Goal: Task Accomplishment & Management: Complete application form

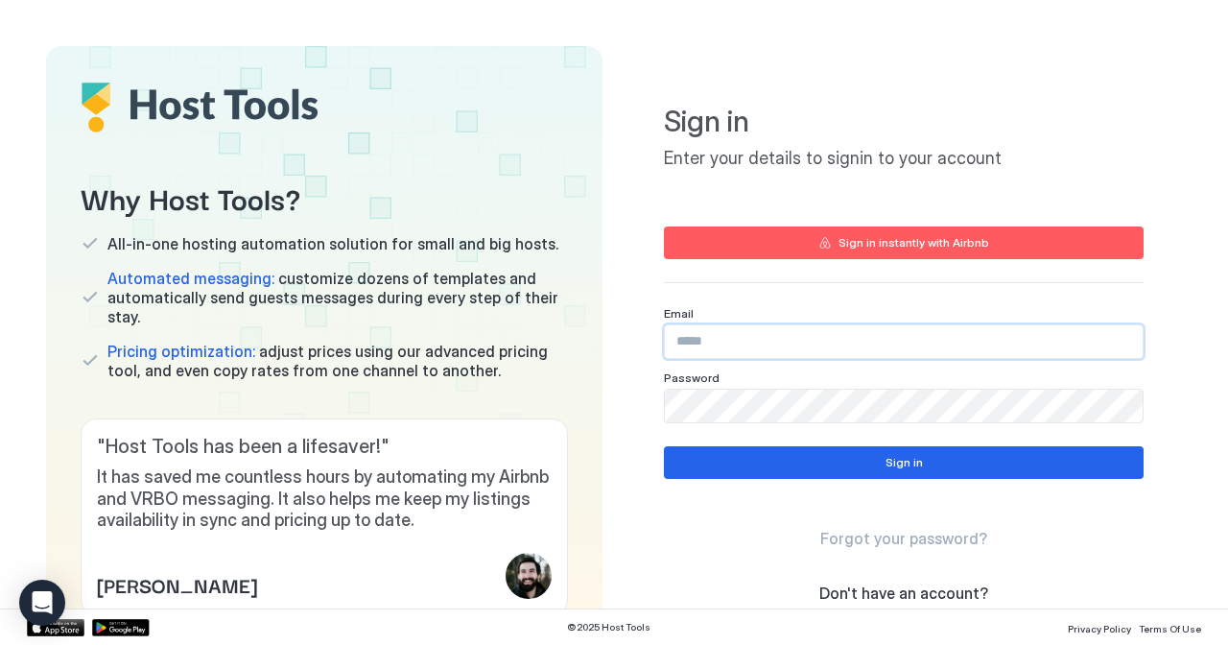
type input "**********"
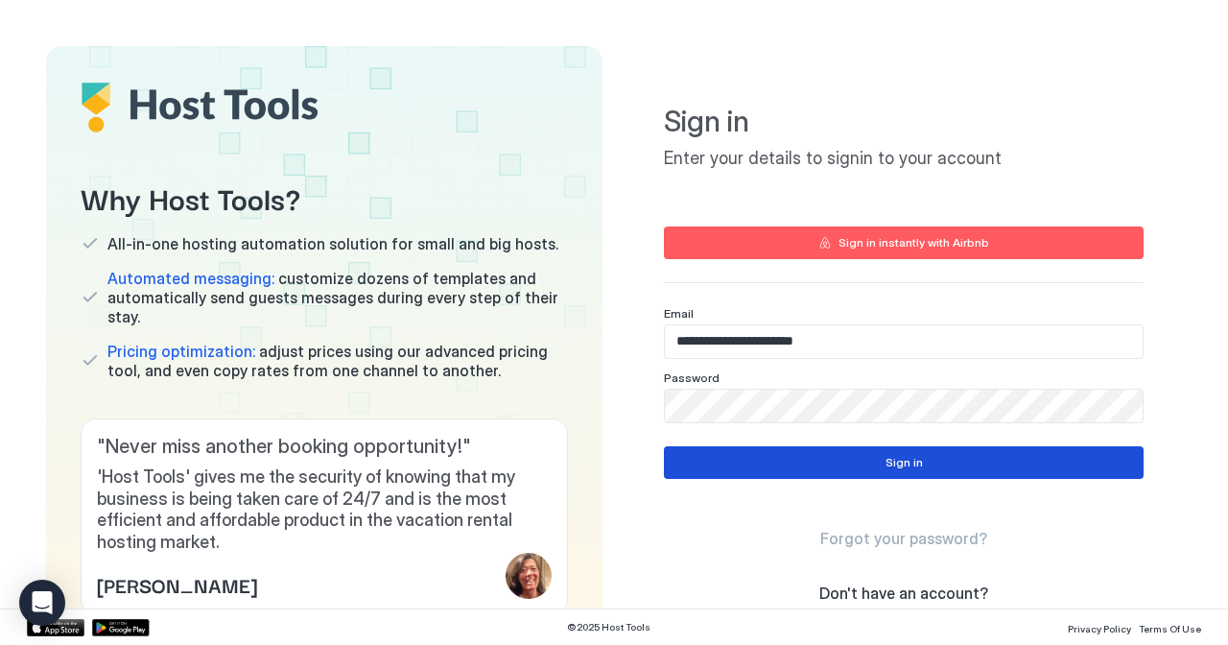
click at [904, 466] on div "Sign in" at bounding box center [904, 462] width 37 height 17
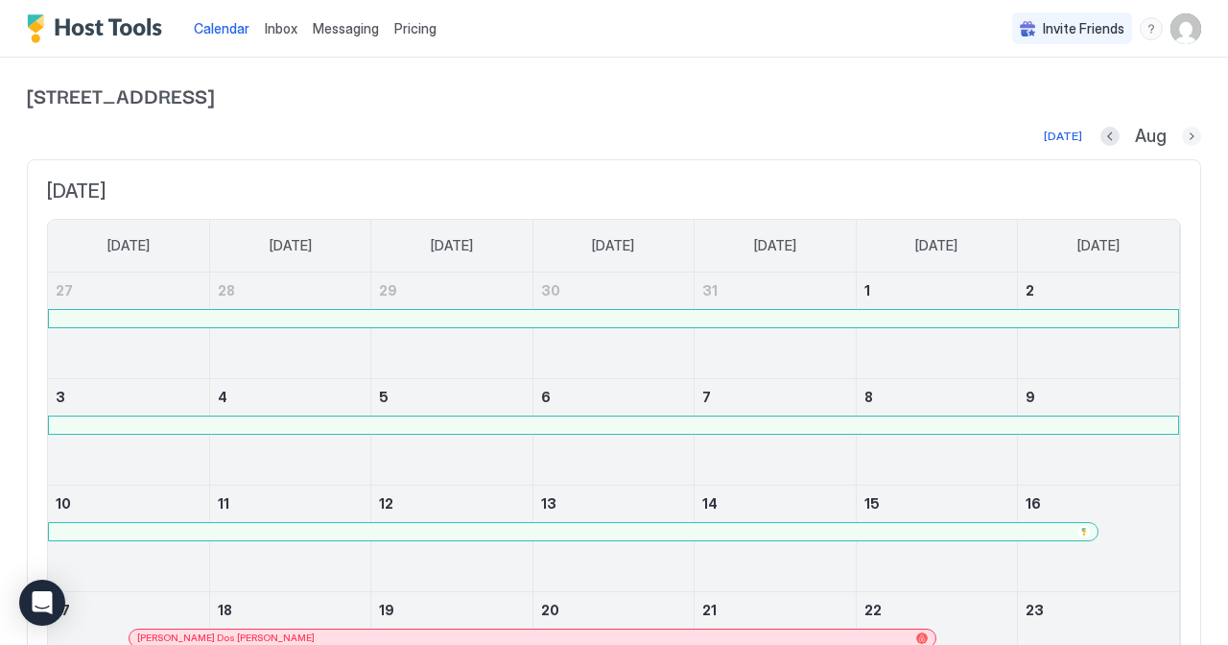
click at [1191, 130] on button "Next month" at bounding box center [1191, 136] width 19 height 19
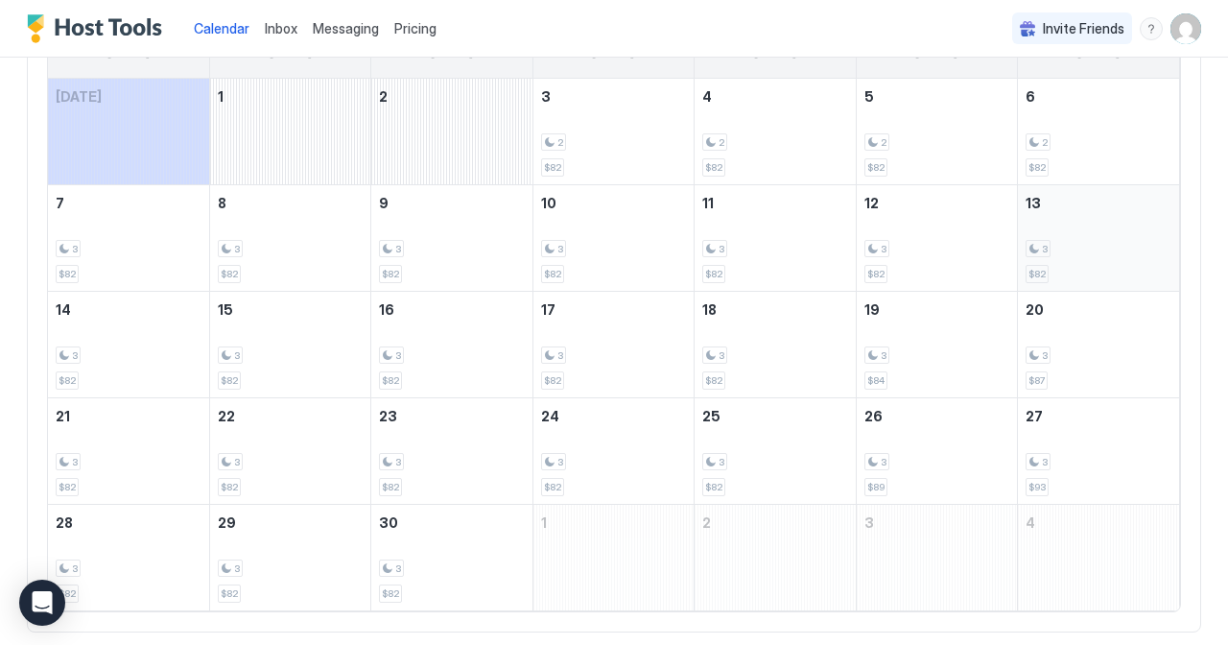
scroll to position [198, 0]
click at [930, 248] on div "3" at bounding box center [937, 245] width 145 height 18
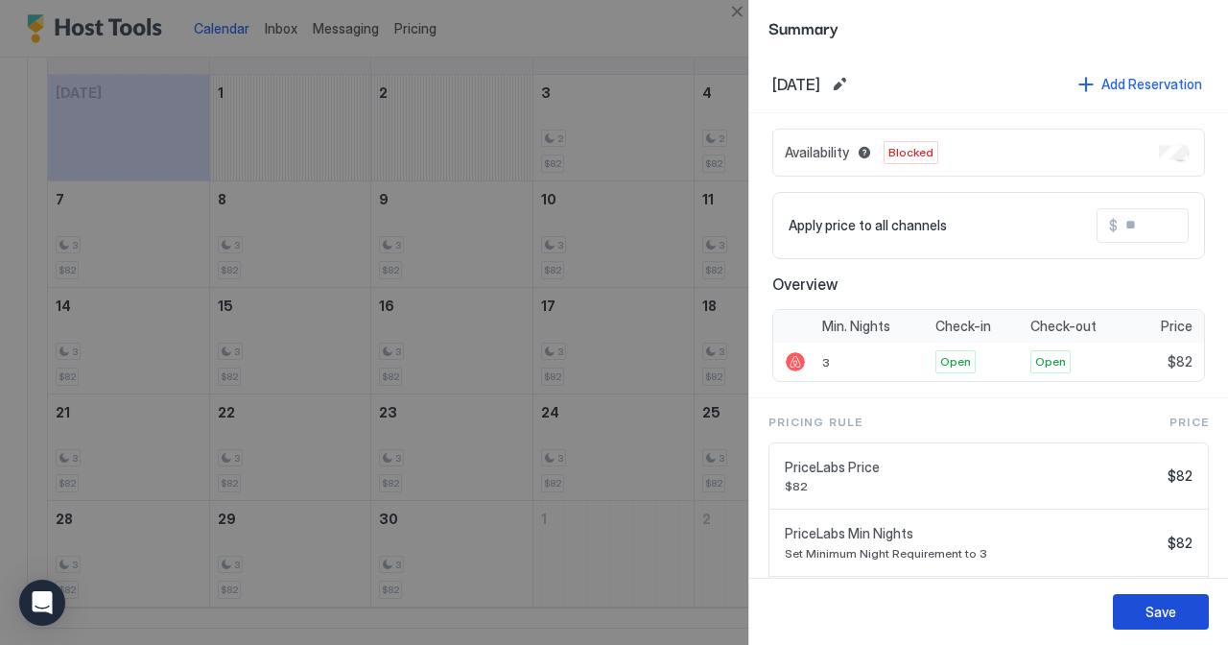
click at [1172, 606] on div "Save" at bounding box center [1161, 612] width 31 height 20
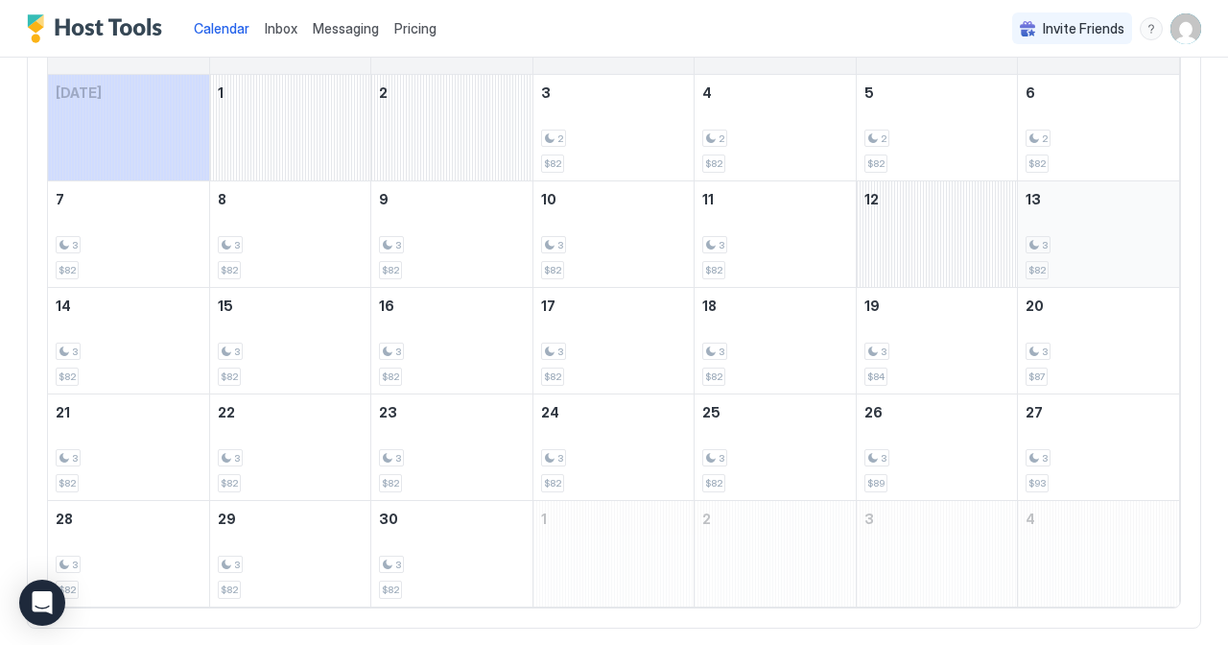
click at [1058, 238] on div "3" at bounding box center [1099, 245] width 146 height 18
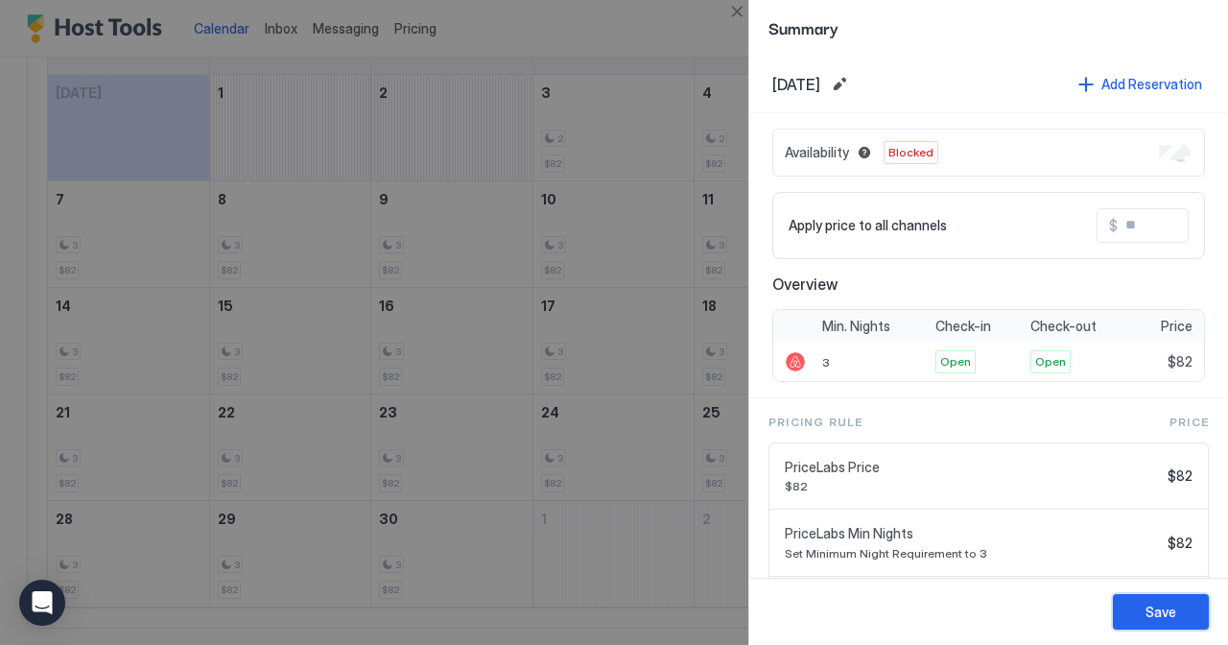
click at [1159, 608] on div "Save" at bounding box center [1161, 612] width 31 height 20
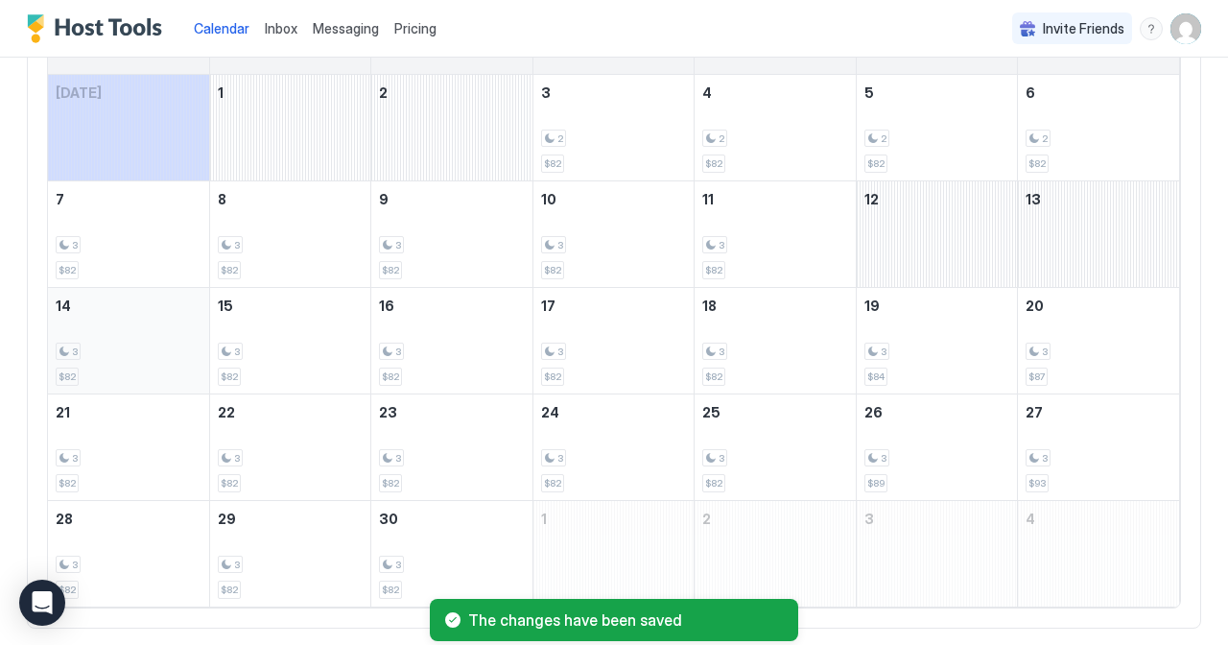
click at [109, 348] on div "3" at bounding box center [129, 352] width 146 height 18
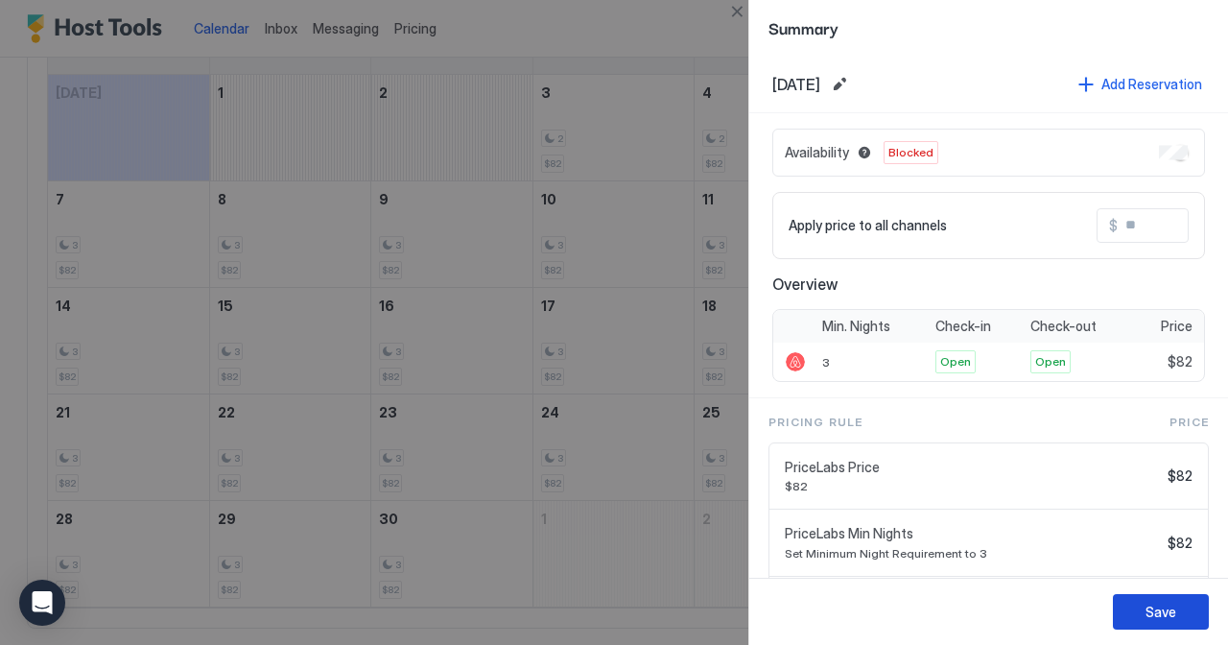
click at [1176, 606] on button "Save" at bounding box center [1161, 612] width 96 height 36
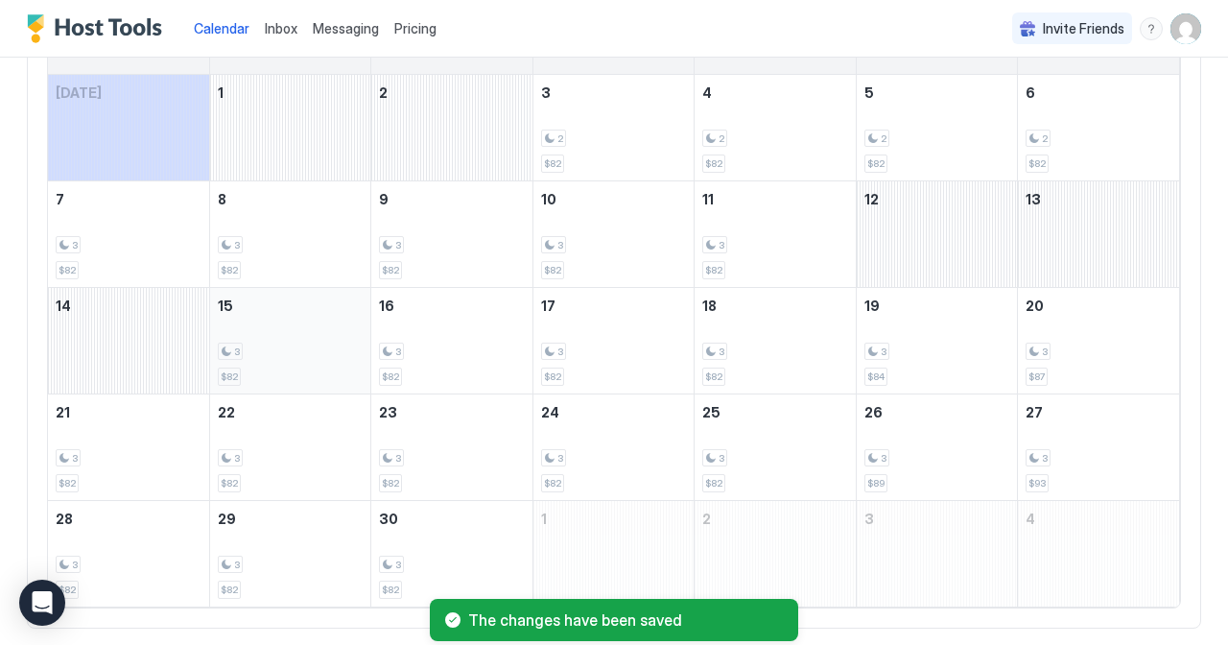
click at [281, 347] on div "3" at bounding box center [290, 352] width 145 height 18
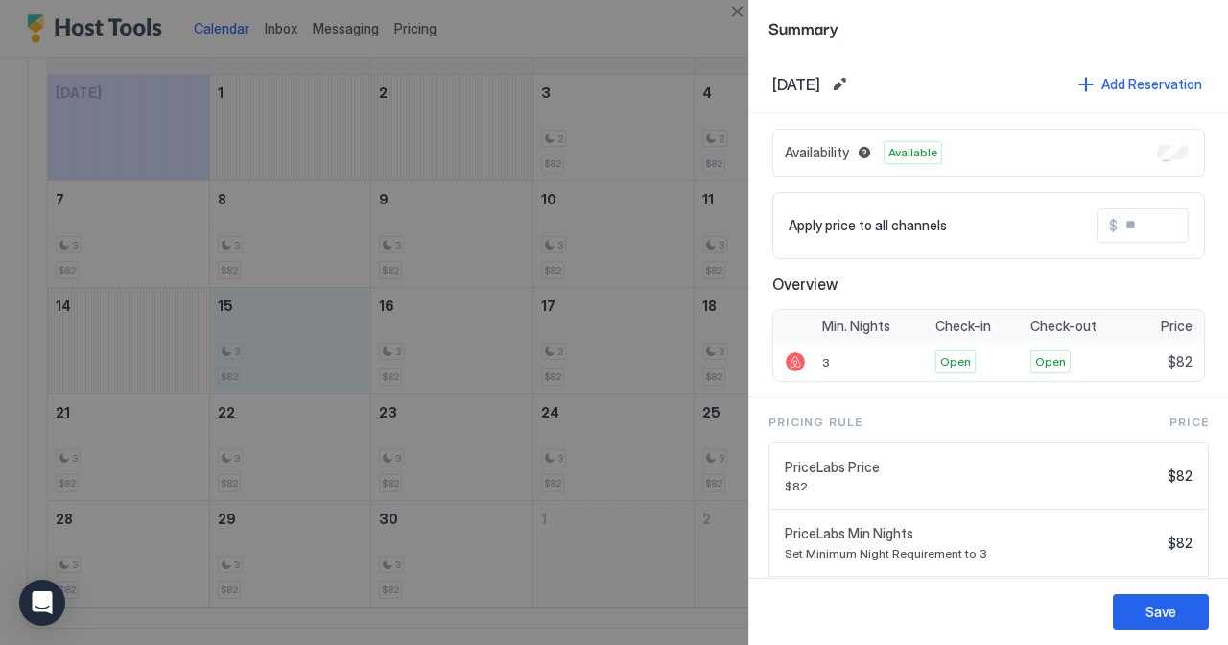
click at [735, 225] on div at bounding box center [614, 322] width 1228 height 645
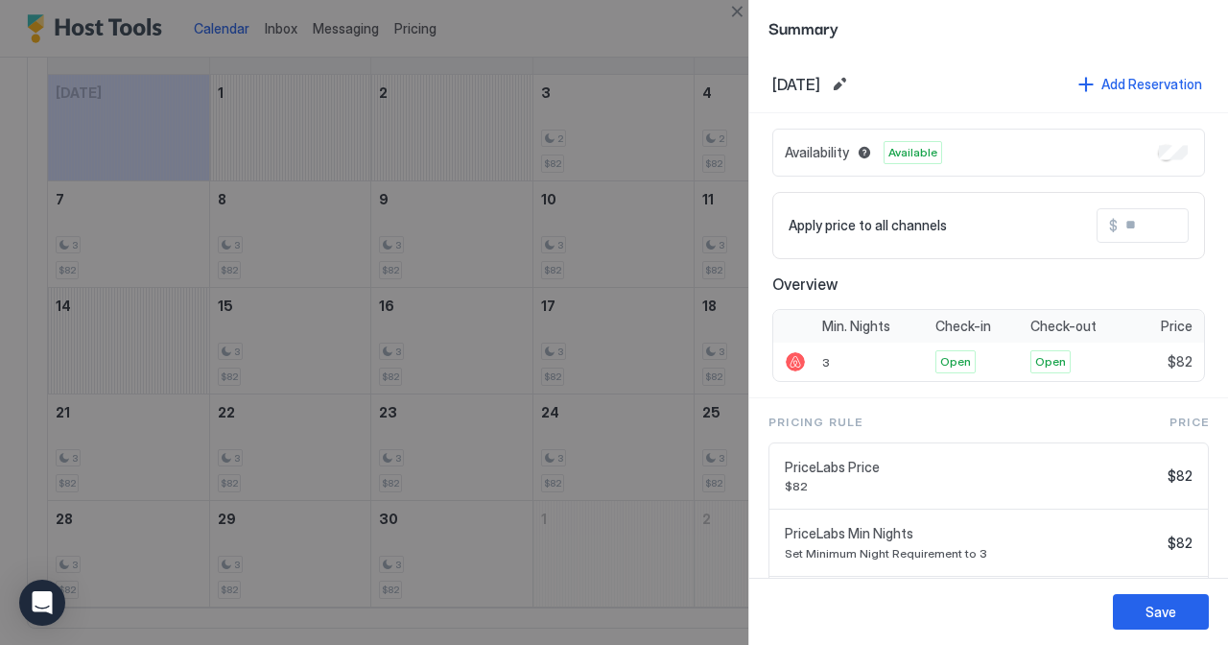
click at [320, 327] on div at bounding box center [614, 322] width 1228 height 645
click at [1161, 613] on div "Save" at bounding box center [1161, 612] width 31 height 20
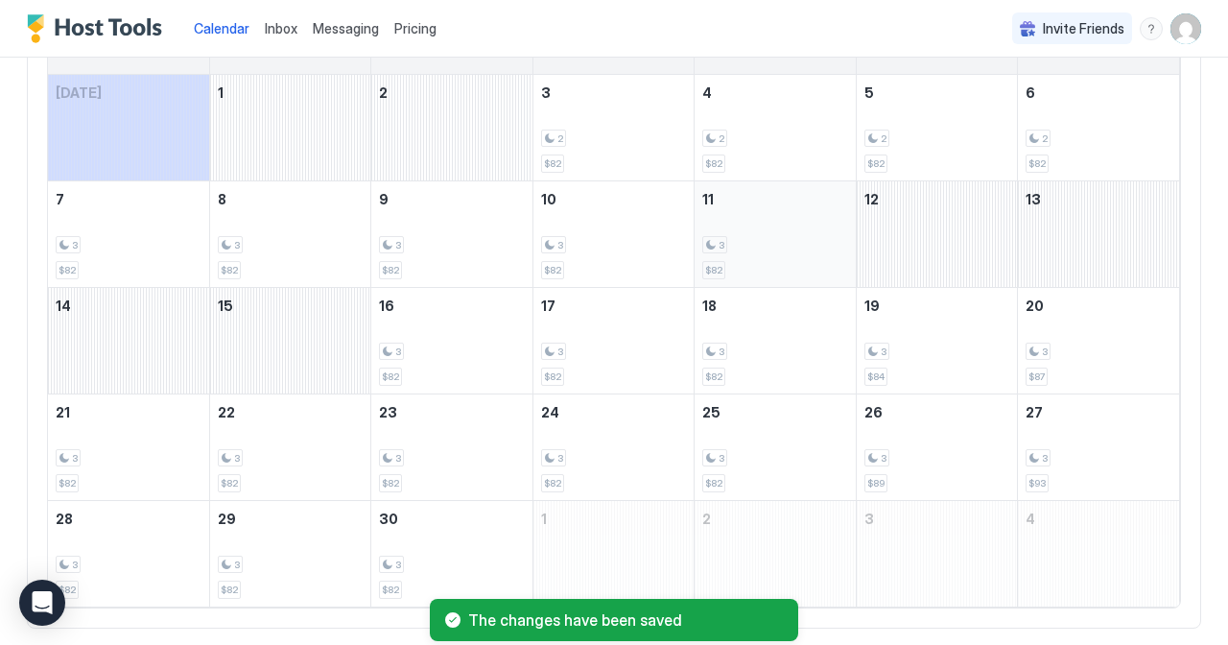
click at [747, 233] on div "3 $82" at bounding box center [774, 234] width 145 height 90
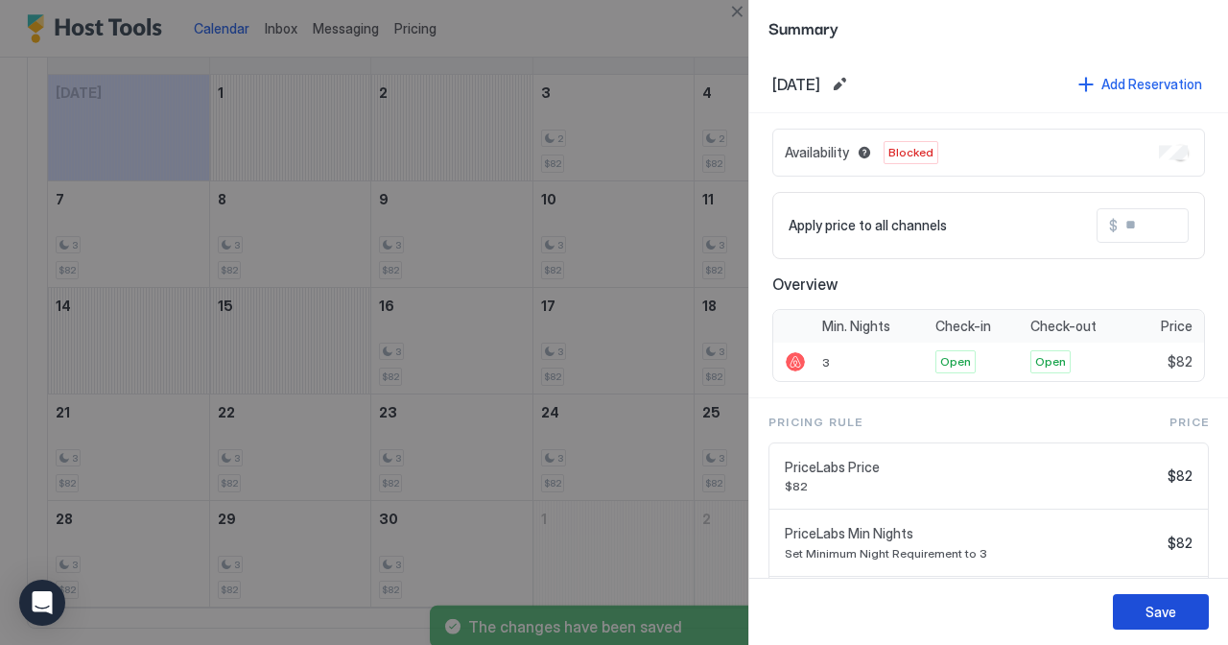
click at [1162, 605] on div "Save" at bounding box center [1161, 612] width 31 height 20
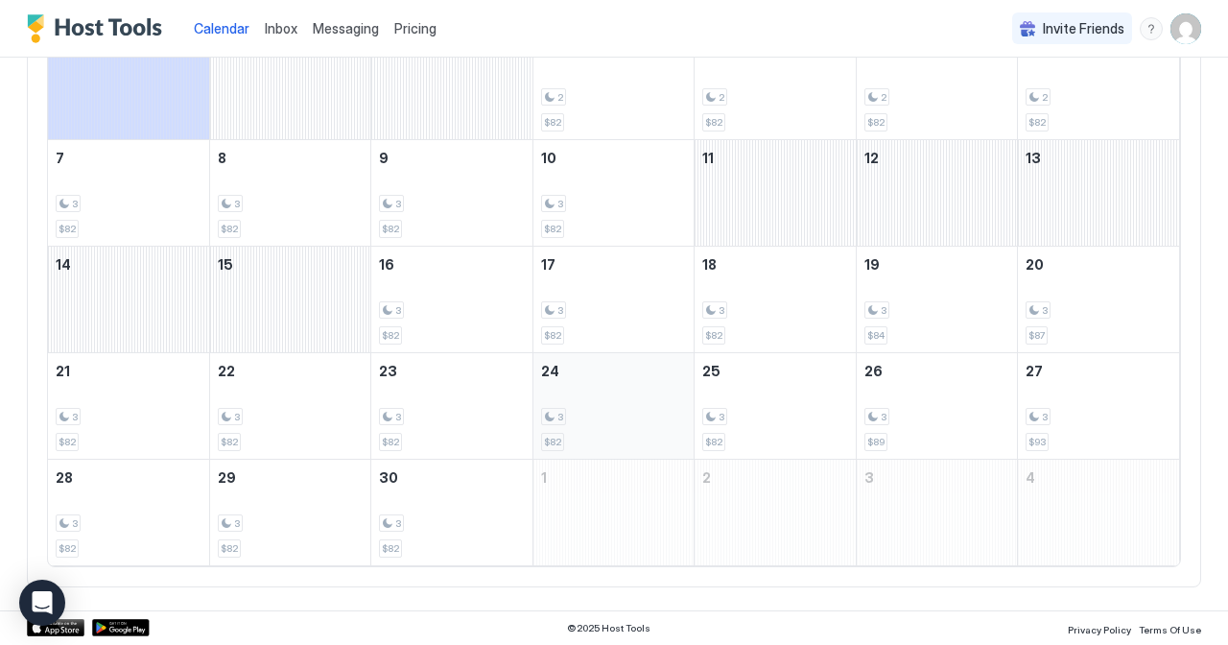
scroll to position [238, 0]
click at [107, 500] on div "3 $82" at bounding box center [129, 513] width 146 height 90
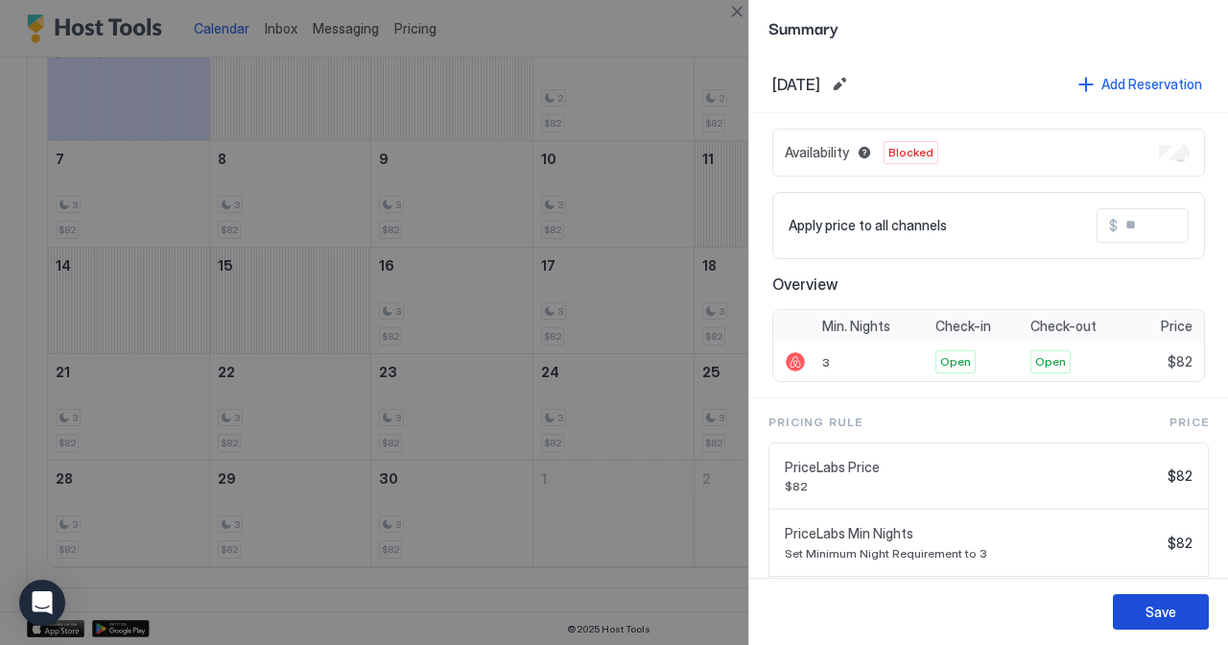
click at [1167, 611] on div "Save" at bounding box center [1161, 612] width 31 height 20
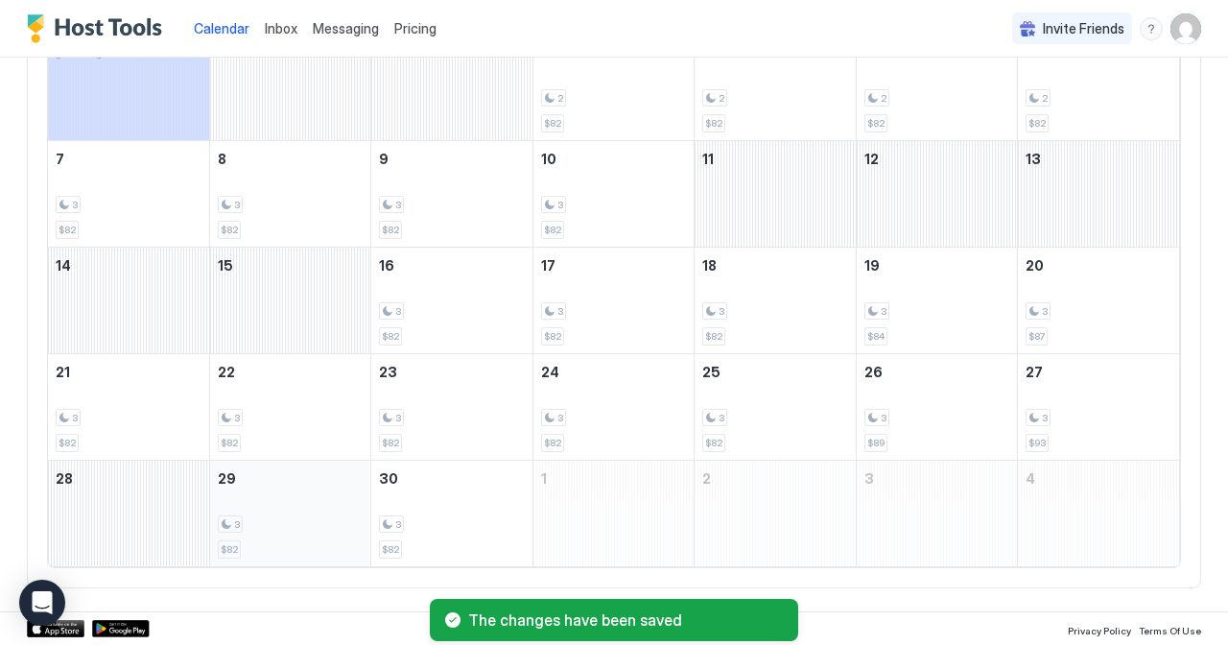
click at [286, 516] on div "3" at bounding box center [290, 524] width 145 height 18
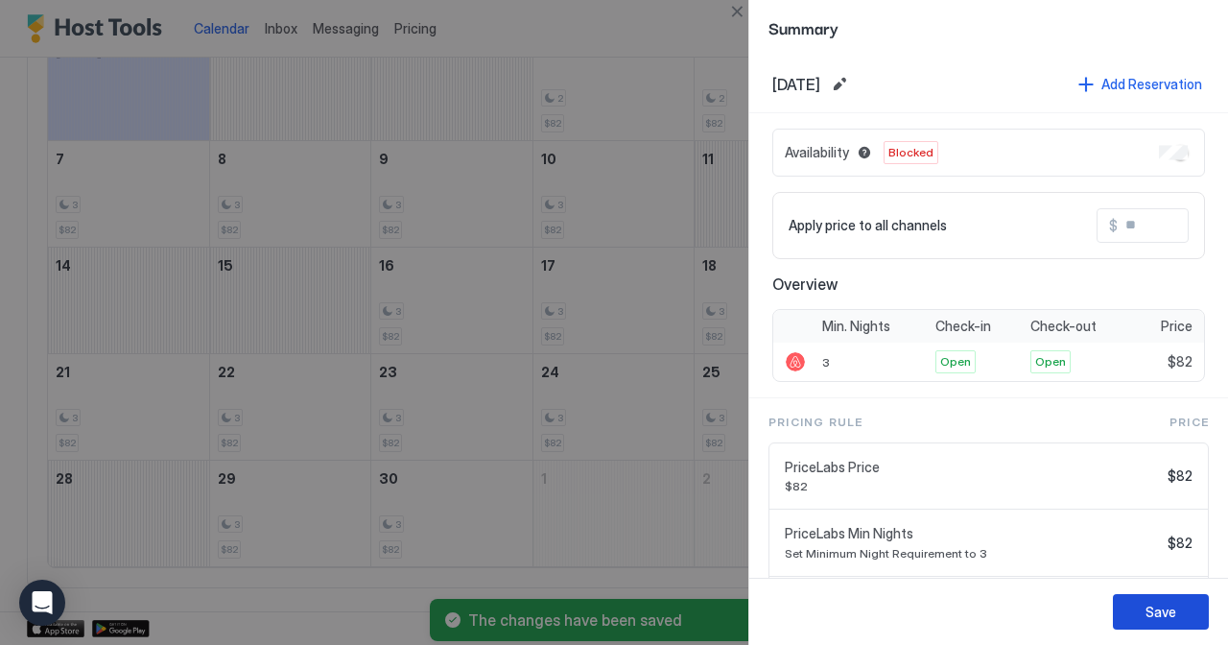
click at [1175, 609] on div "Save" at bounding box center [1161, 612] width 31 height 20
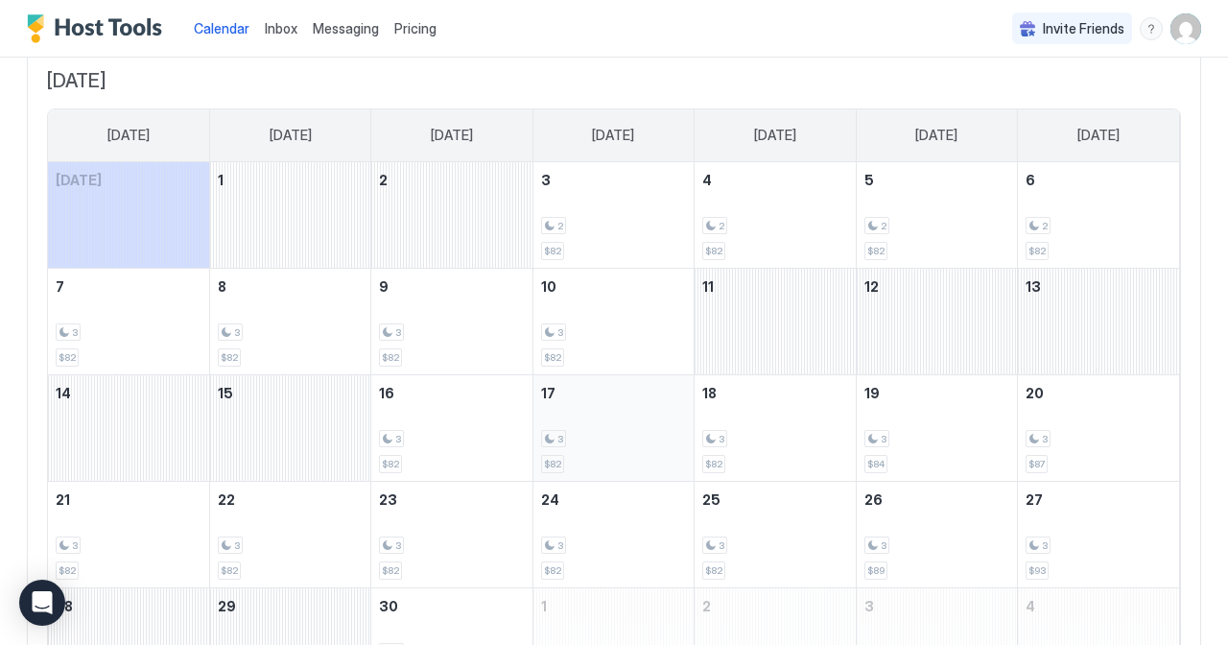
scroll to position [107, 0]
click at [427, 207] on div "September 2, 2025" at bounding box center [451, 218] width 160 height 106
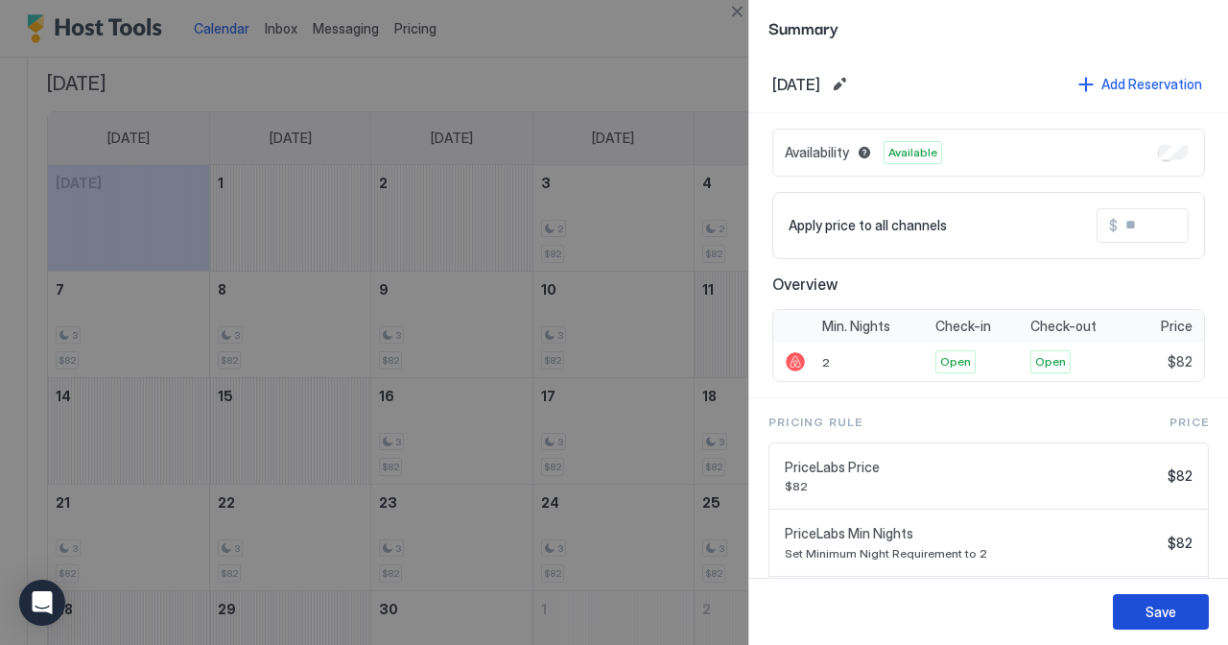
click at [1147, 607] on div "Save" at bounding box center [1161, 612] width 31 height 20
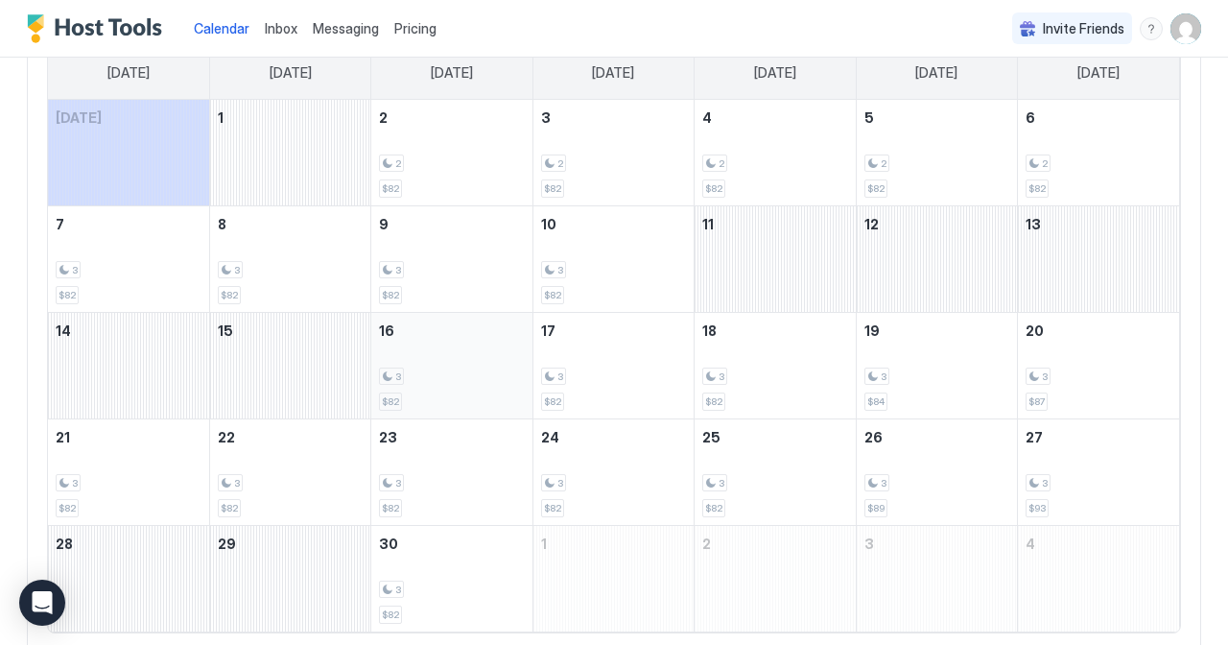
scroll to position [238, 0]
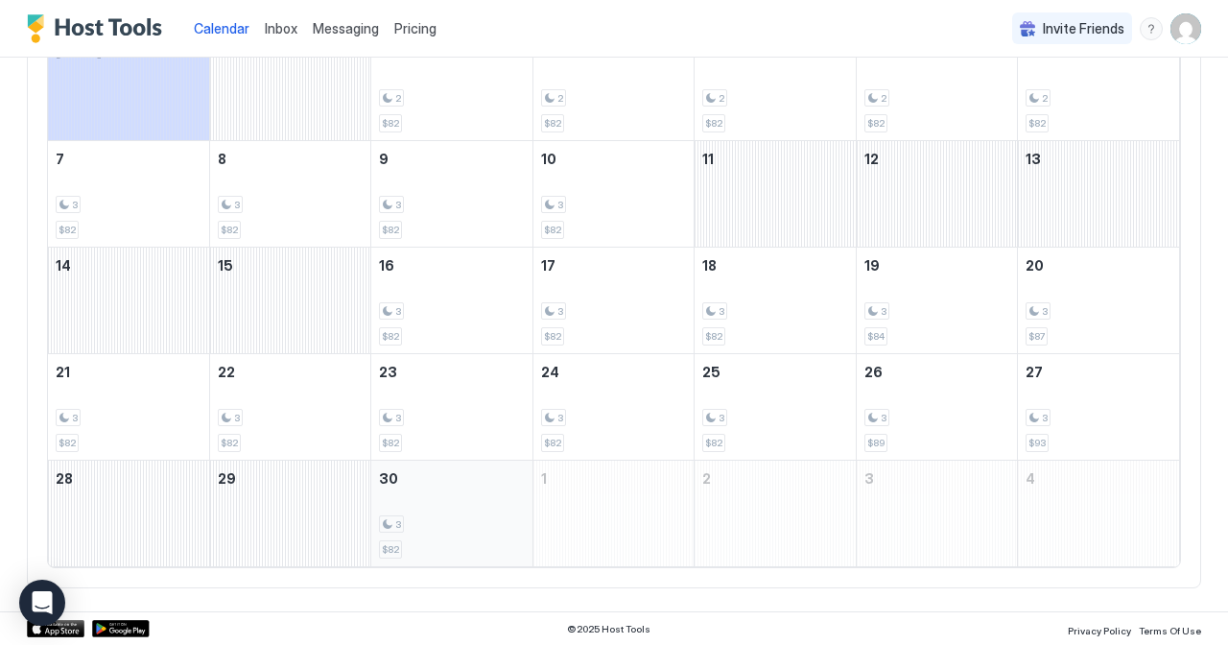
click at [460, 527] on div "3" at bounding box center [451, 524] width 145 height 18
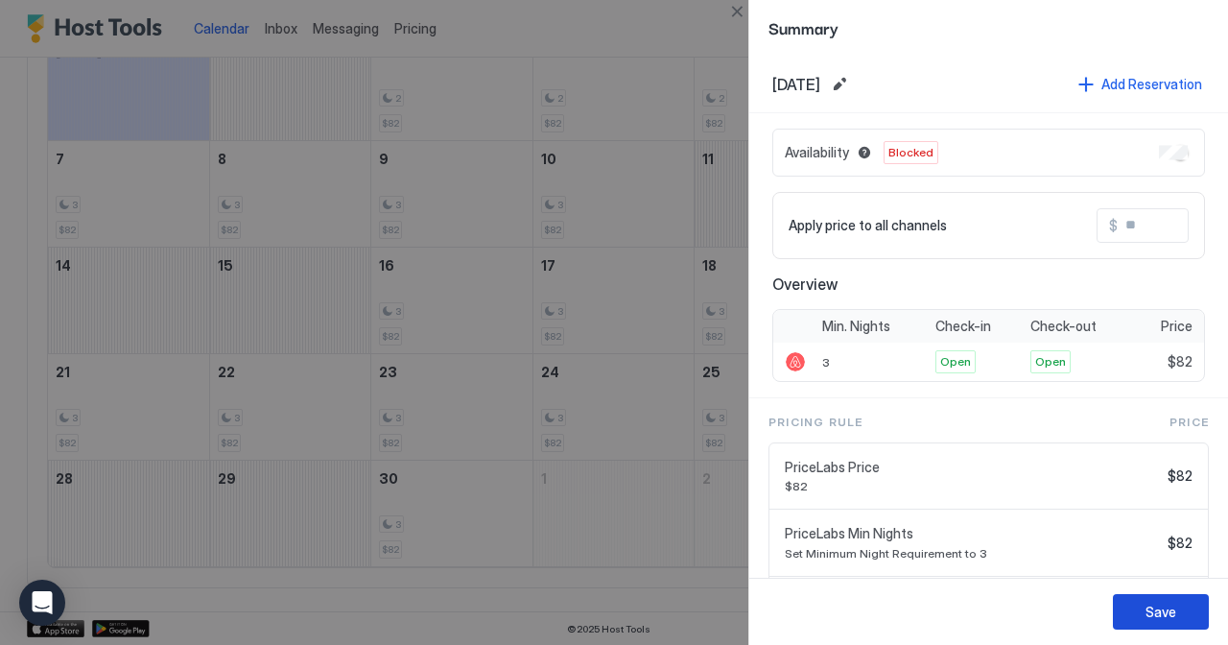
click at [1145, 603] on button "Save" at bounding box center [1161, 612] width 96 height 36
